Goal: Use online tool/utility: Utilize a website feature to perform a specific function

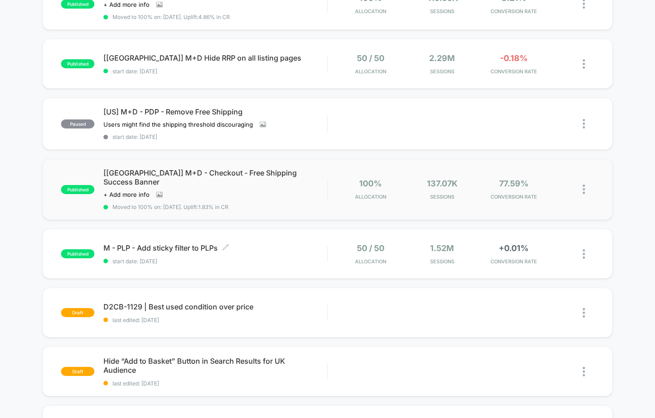
scroll to position [314, 0]
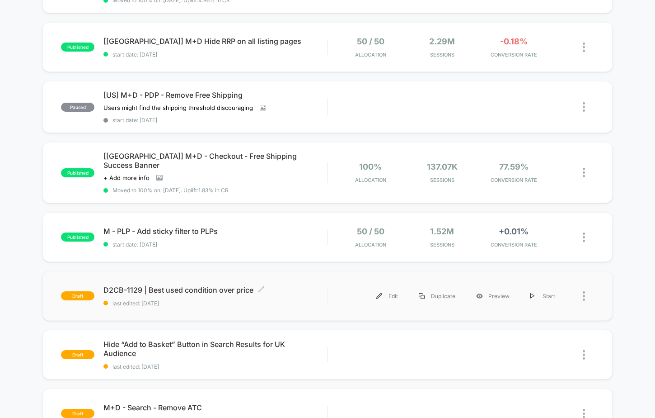
click at [229, 285] on span "D2CB-1129 | Best used condition over price Click to edit experience details" at bounding box center [216, 289] width 224 height 9
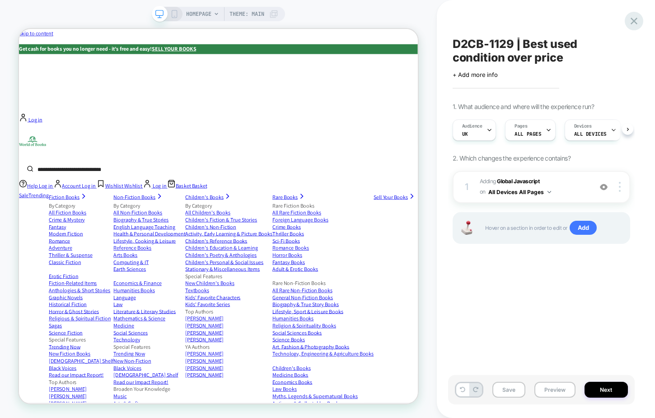
scroll to position [0, 0]
click at [634, 19] on icon at bounding box center [634, 21] width 12 height 12
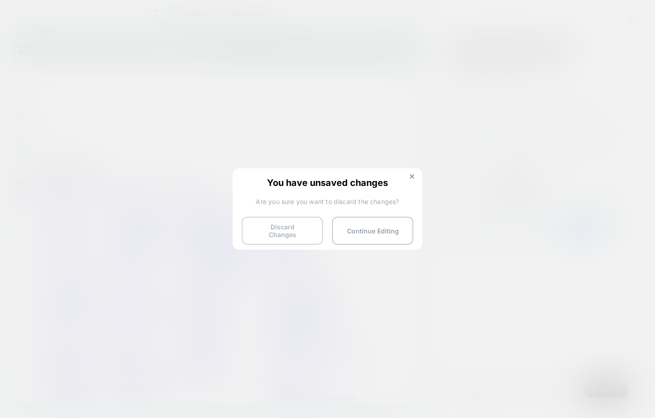
click at [296, 225] on button "Discard Changes" at bounding box center [282, 231] width 81 height 28
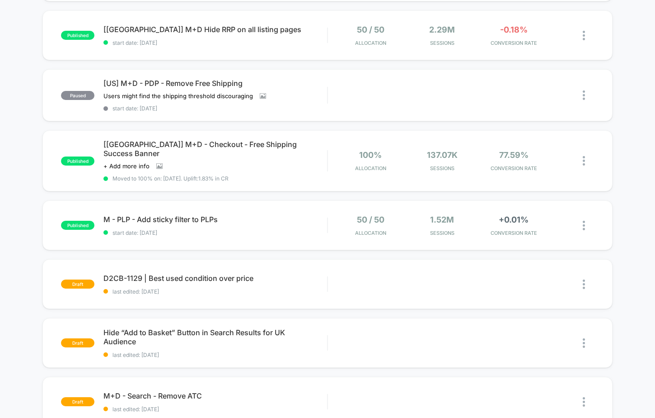
scroll to position [173, 0]
